Goal: Check status: Check status

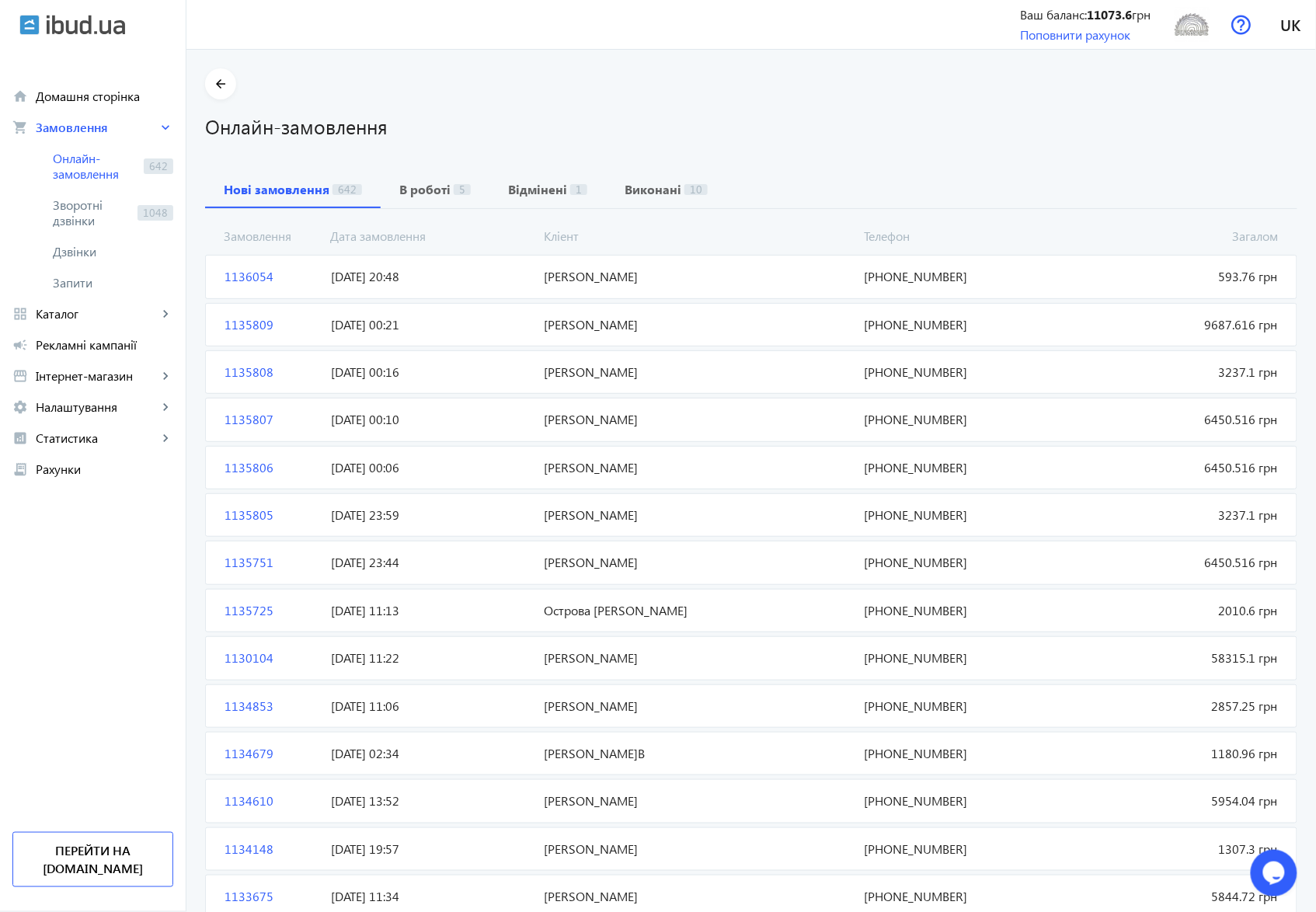
click at [240, 274] on span "1136054" at bounding box center [271, 276] width 107 height 17
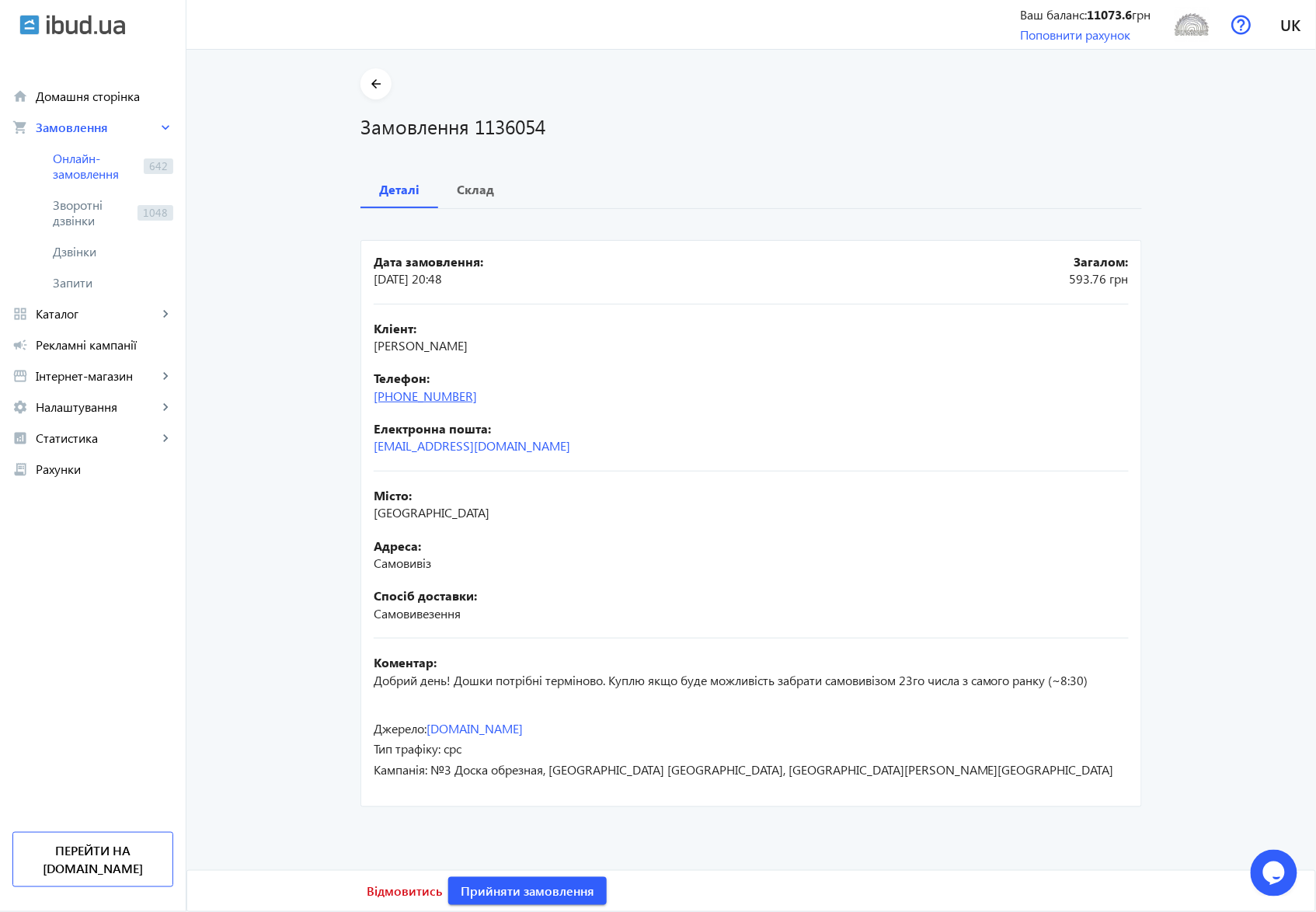
drag, startPoint x: 491, startPoint y: 399, endPoint x: 403, endPoint y: 398, distance: 88.0
click at [403, 398] on div "Телефон: [PHONE_NUMBER]" at bounding box center [751, 387] width 755 height 35
copy link "96)[PHONE_NUMBER]"
click at [473, 192] on b "Склад" at bounding box center [475, 190] width 37 height 13
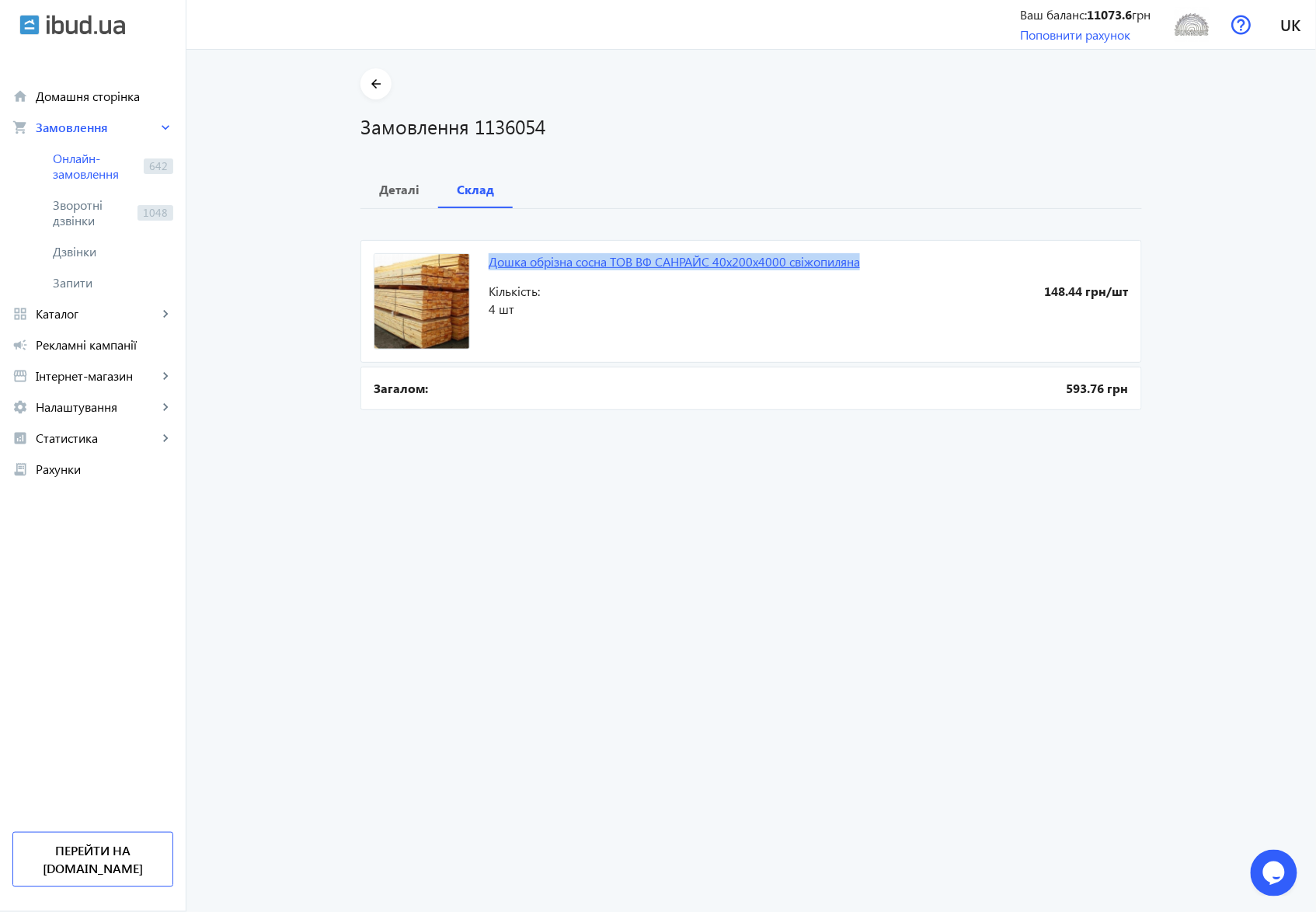
drag, startPoint x: 482, startPoint y: 260, endPoint x: 859, endPoint y: 255, distance: 377.0
click at [859, 255] on mat-card "Дошка обрізна сосна ТОВ ВФ CAHРАЙС 40х200х4000 свіжопиляна 148.44 грн/шт Кількі…" at bounding box center [751, 301] width 781 height 122
copy link "Дошка обрізна сосна ТОВ ВФ CAHРАЙС 40х200х4000 свіжопиляна"
drag, startPoint x: 473, startPoint y: 131, endPoint x: 559, endPoint y: 130, distance: 86.0
click at [559, 130] on h1 "Замовлення 1136054" at bounding box center [751, 126] width 781 height 28
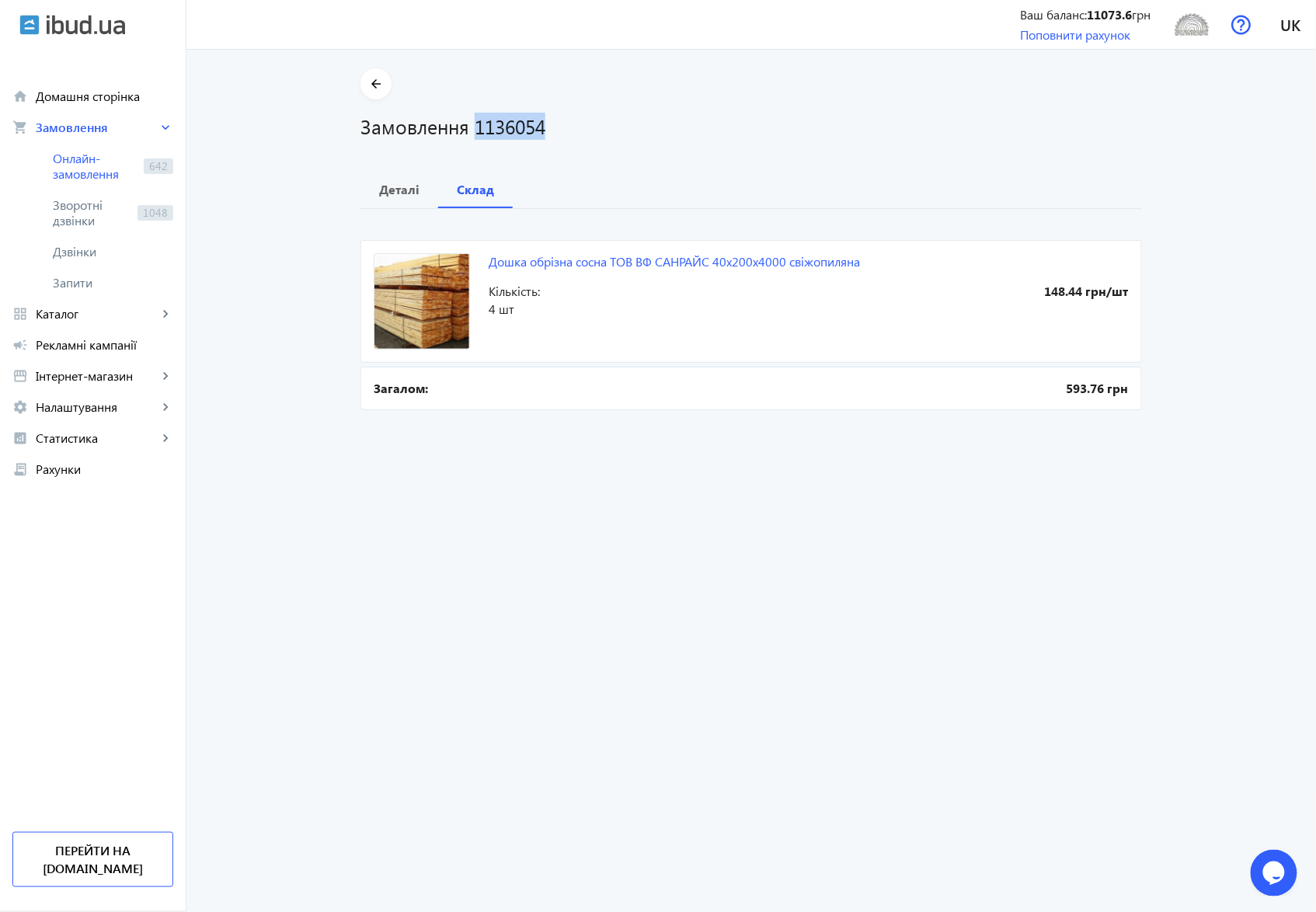
copy h1 "1136054"
